Goal: Task Accomplishment & Management: Use online tool/utility

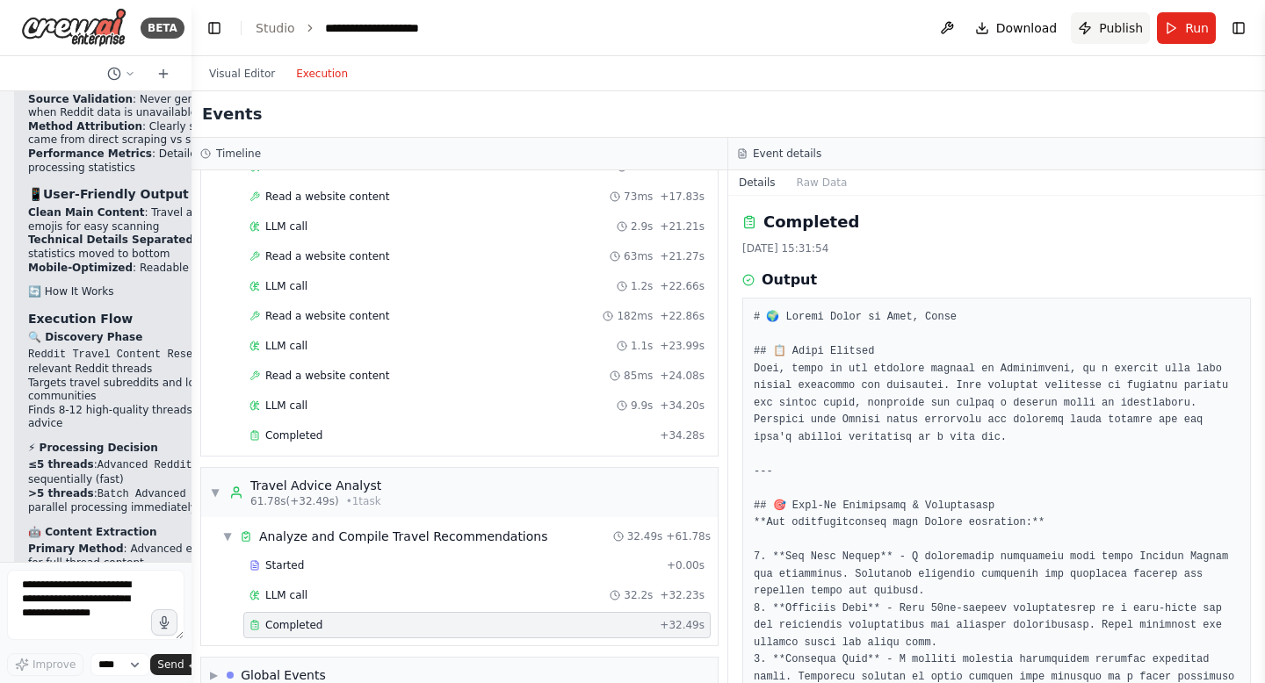
click at [1119, 28] on span "Publish" at bounding box center [1121, 28] width 44 height 18
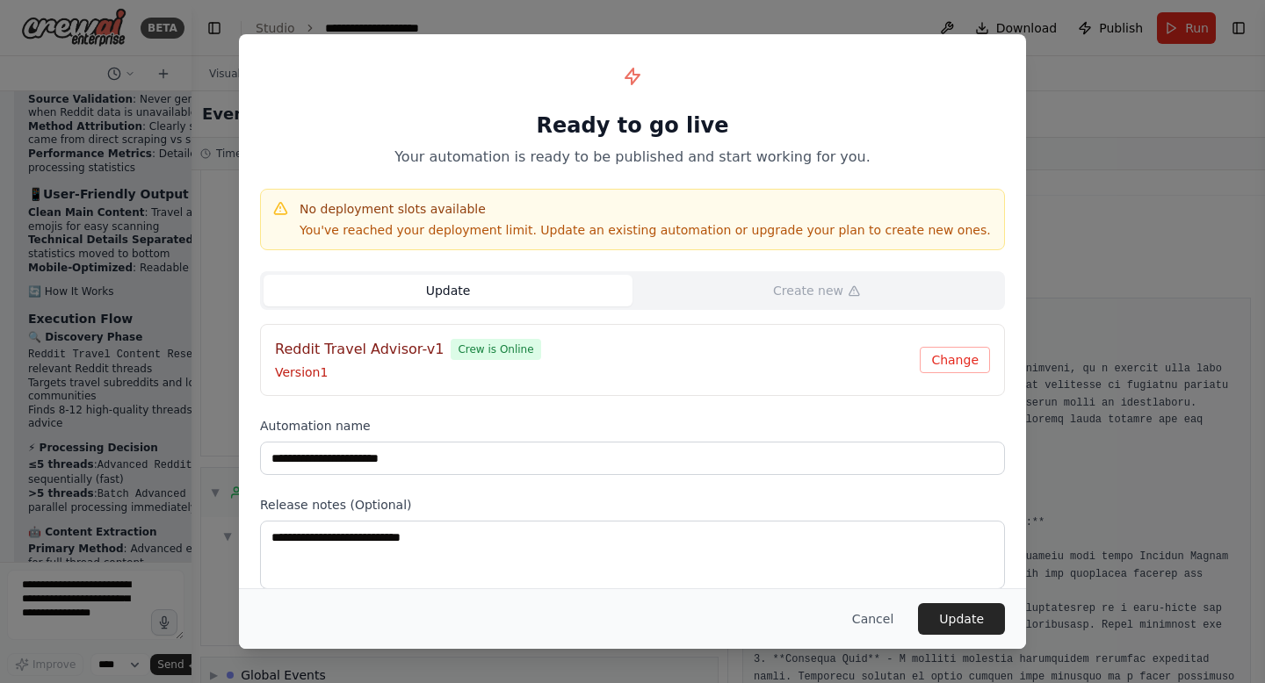
click at [507, 298] on button "Update" at bounding box center [447, 291] width 369 height 32
click at [869, 619] on button "Cancel" at bounding box center [872, 619] width 69 height 32
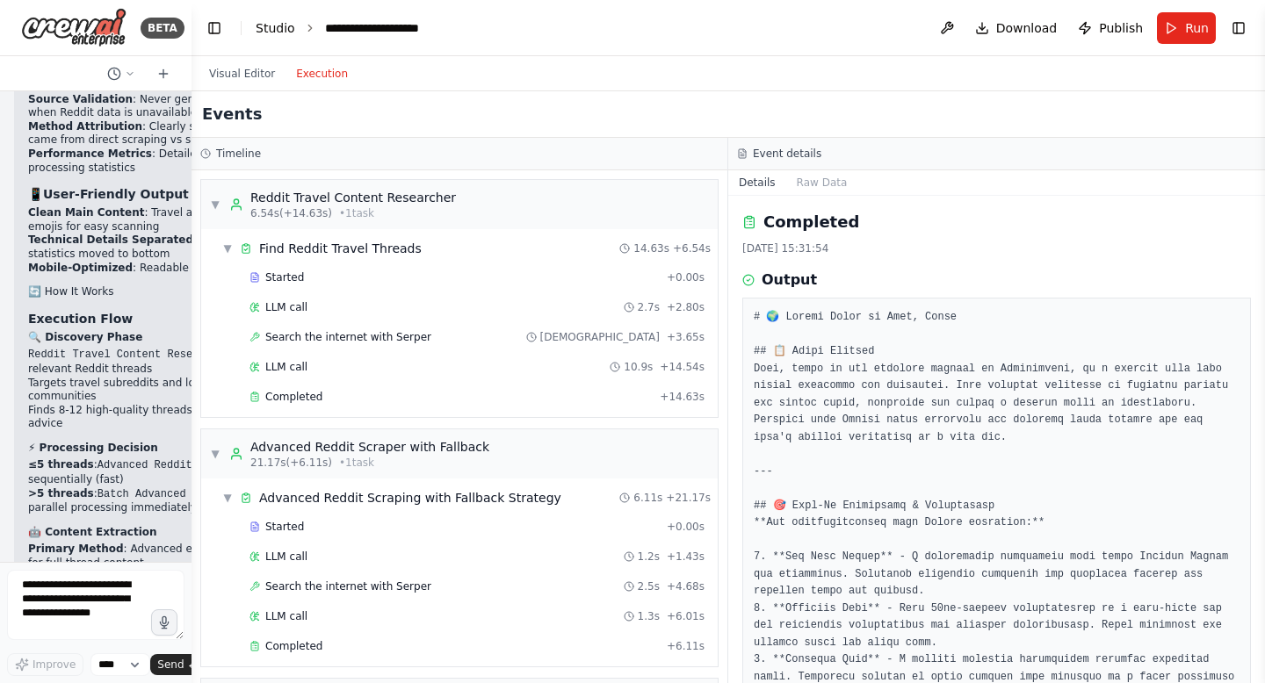
click at [278, 21] on link "Studio" at bounding box center [276, 28] width 40 height 14
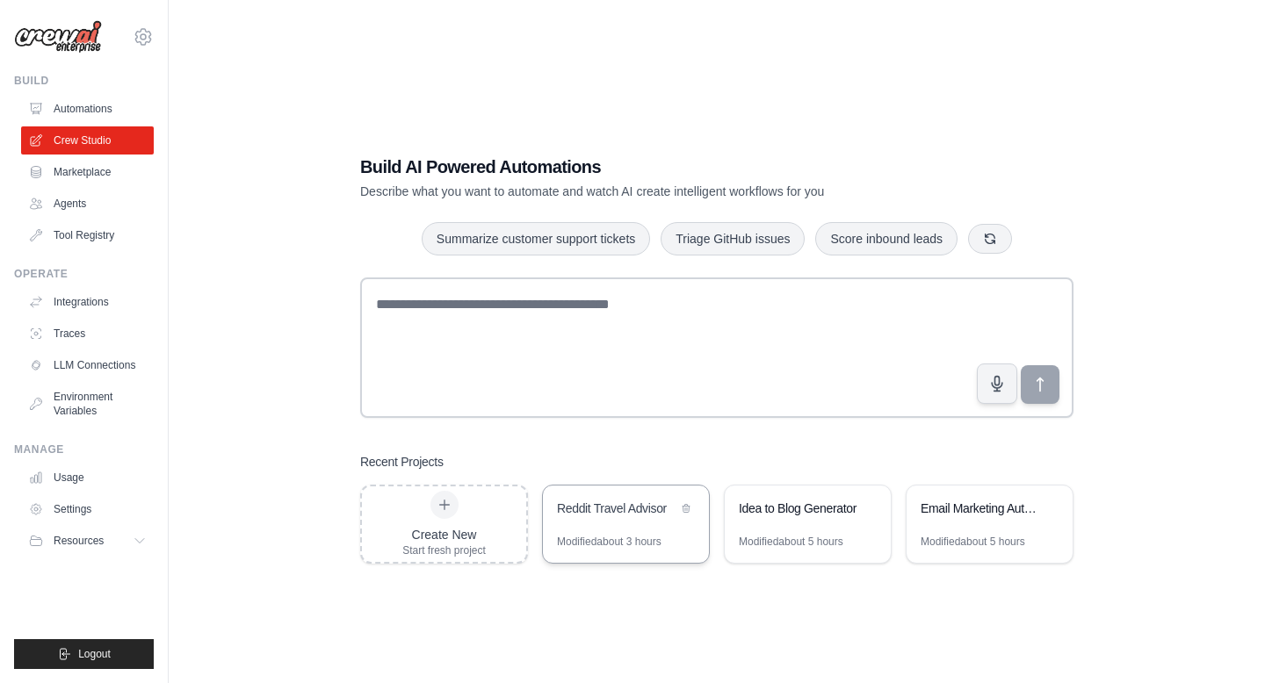
click at [659, 531] on div "Reddit Travel Advisor" at bounding box center [626, 510] width 166 height 49
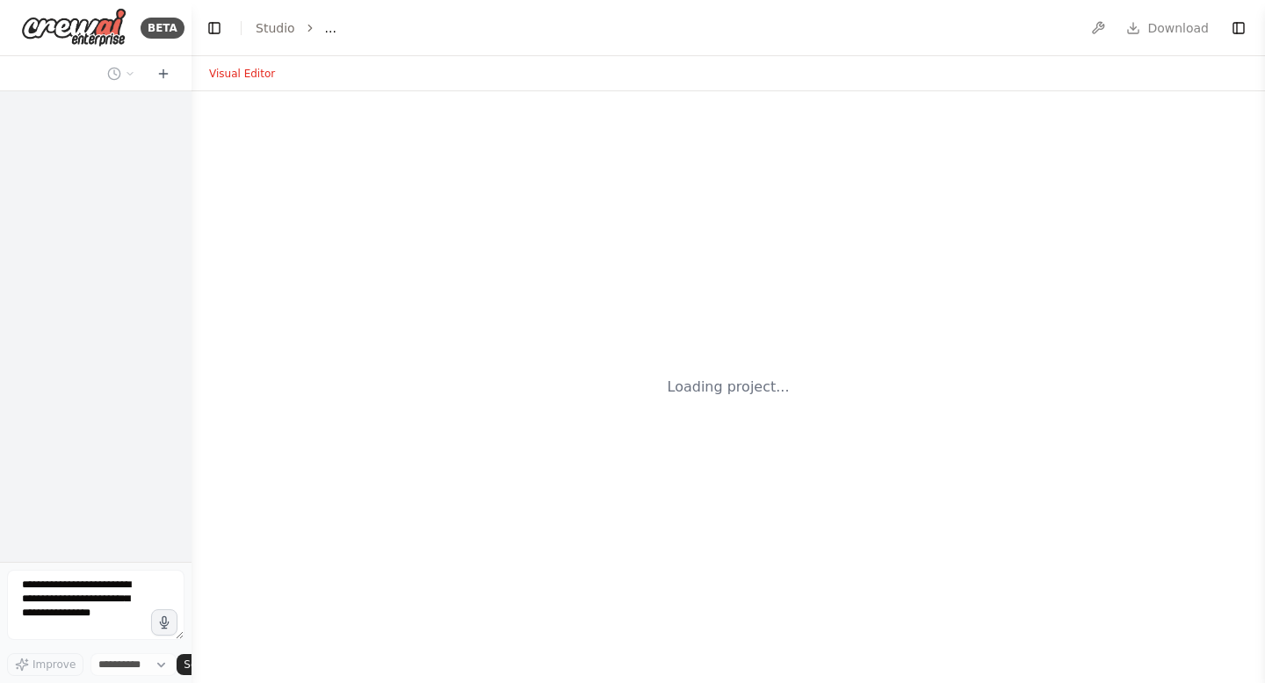
select select "****"
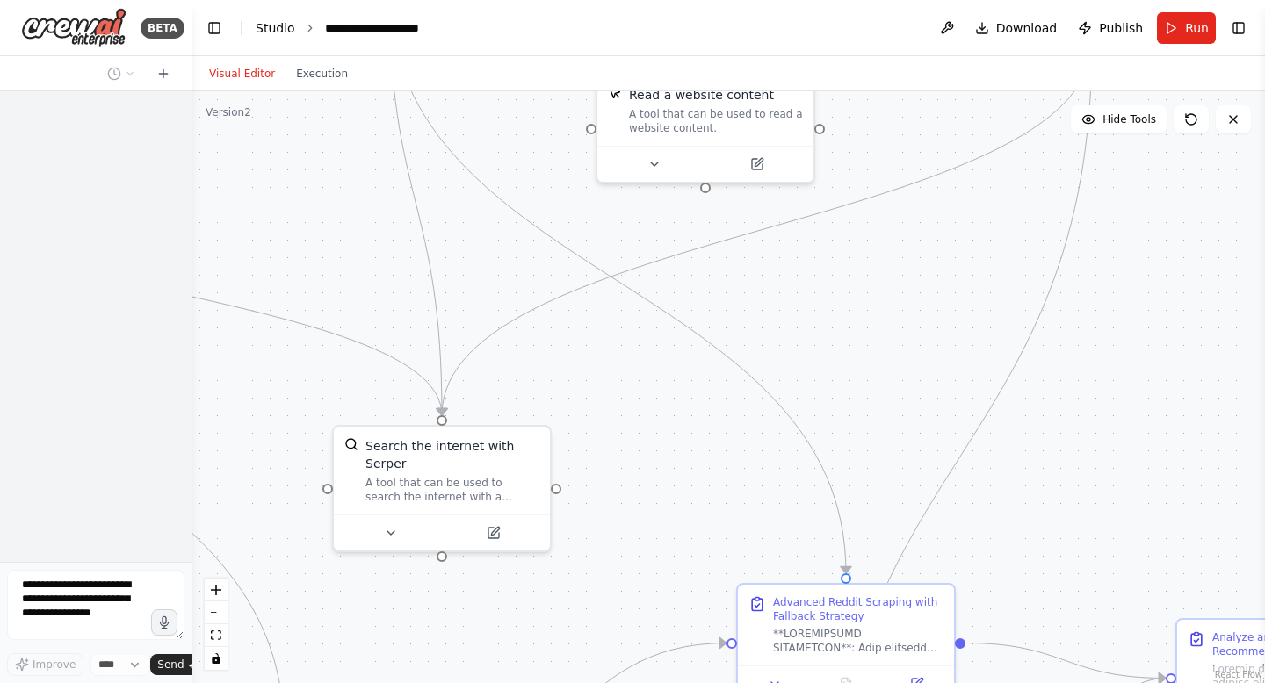
click at [277, 29] on link "Studio" at bounding box center [276, 28] width 40 height 14
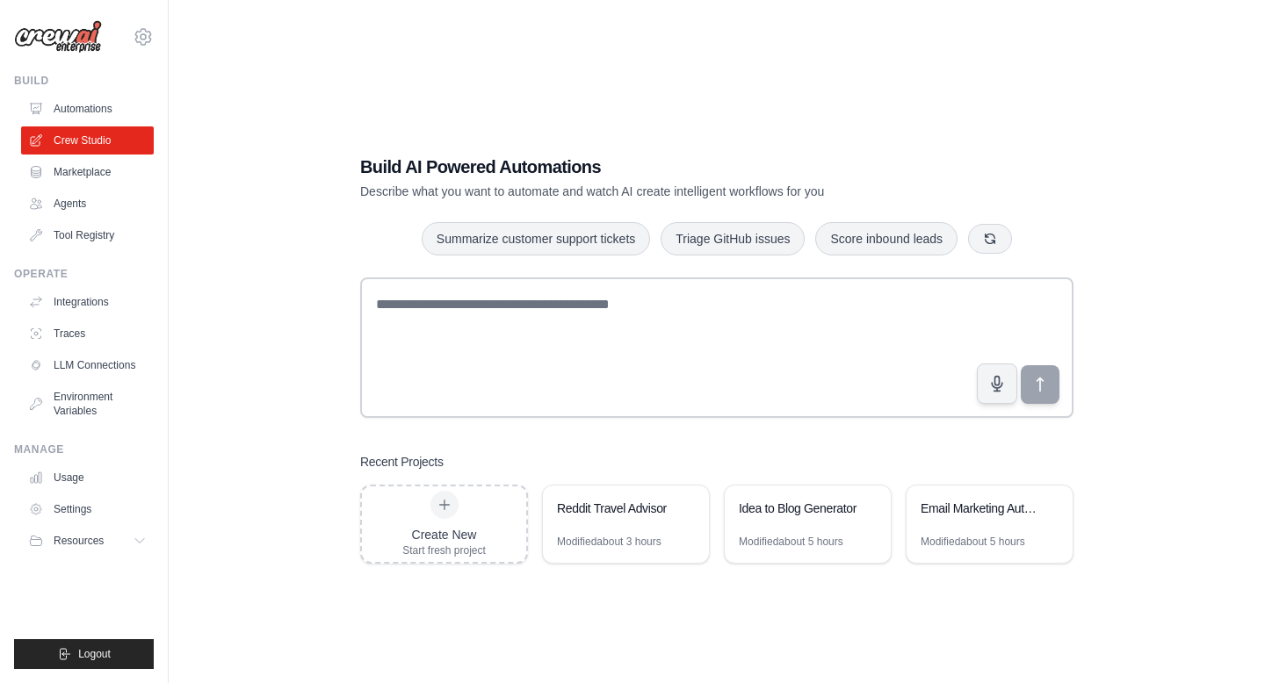
click at [704, 634] on div "Build AI Powered Automations Describe what you want to automate and watch AI cr…" at bounding box center [717, 359] width 1040 height 683
